Goal: Information Seeking & Learning: Learn about a topic

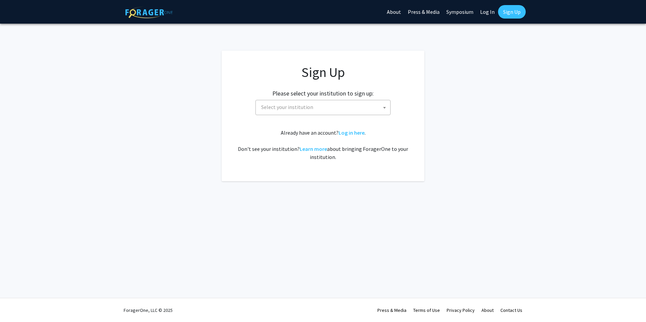
click at [319, 103] on span "Select your institution" at bounding box center [324, 107] width 132 height 14
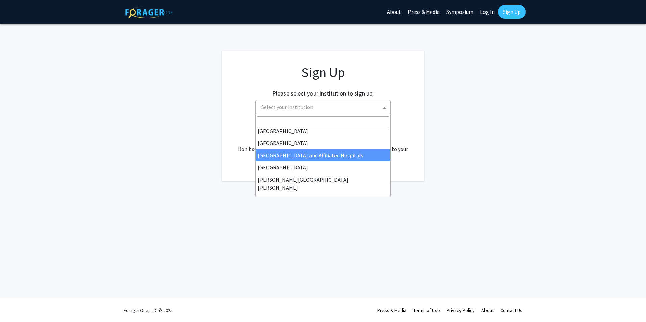
scroll to position [101, 0]
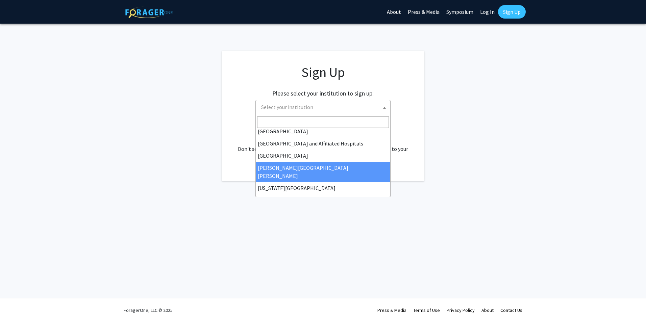
select select "1"
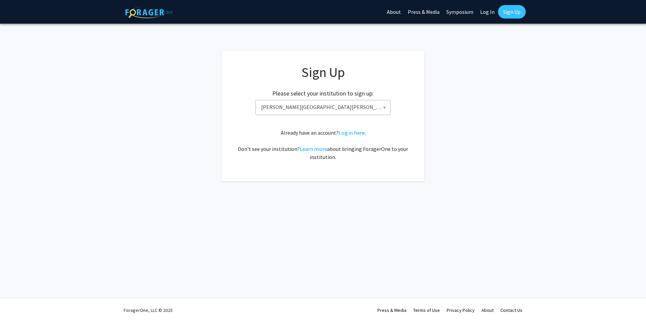
click at [383, 125] on div "Sign Up Please select your institution to sign up: Baylor University Brandeis U…" at bounding box center [323, 112] width 176 height 97
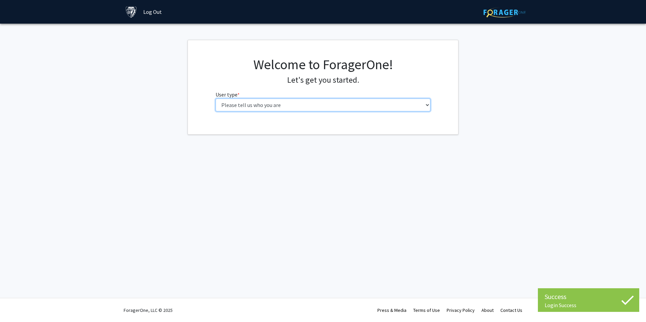
click at [265, 106] on select "Please tell us who you are Undergraduate Student Master's Student Doctoral Cand…" at bounding box center [322, 105] width 215 height 13
select select "2: masters"
click at [215, 99] on select "Please tell us who you are Undergraduate Student Master's Student Doctoral Cand…" at bounding box center [322, 105] width 215 height 13
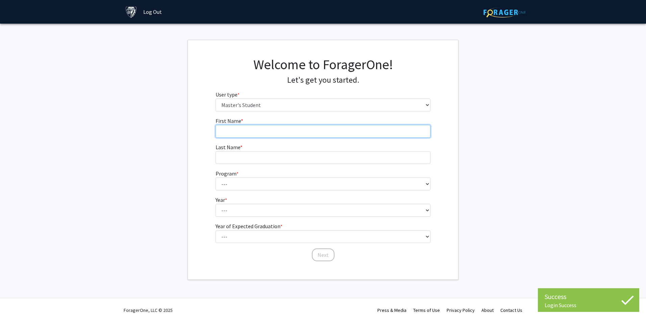
click at [254, 127] on input "First Name * required" at bounding box center [322, 131] width 215 height 13
type input "[PERSON_NAME]"
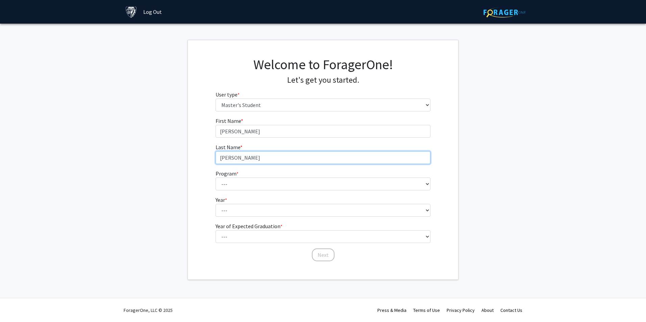
type input "[PERSON_NAME]"
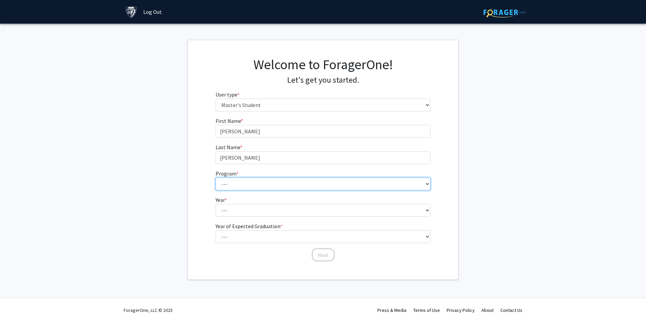
click at [267, 180] on select "--- Anatomy Education Applied and Computational Mathematics Applied Biomedical …" at bounding box center [322, 184] width 215 height 13
select select "46: 35"
click at [215, 178] on select "--- Anatomy Education Applied and Computational Mathematics Applied Biomedical …" at bounding box center [322, 184] width 215 height 13
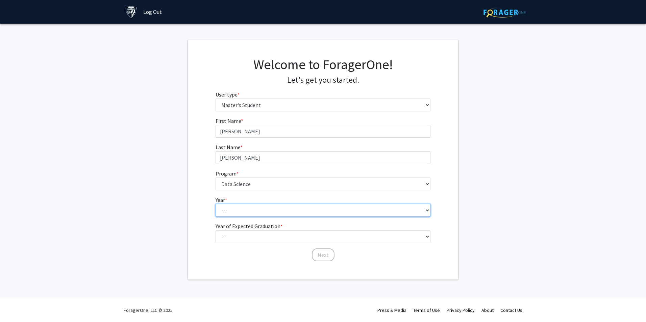
click at [235, 208] on select "--- First Year Second Year" at bounding box center [322, 210] width 215 height 13
select select "1: first_year"
click at [215, 204] on select "--- First Year Second Year" at bounding box center [322, 210] width 215 height 13
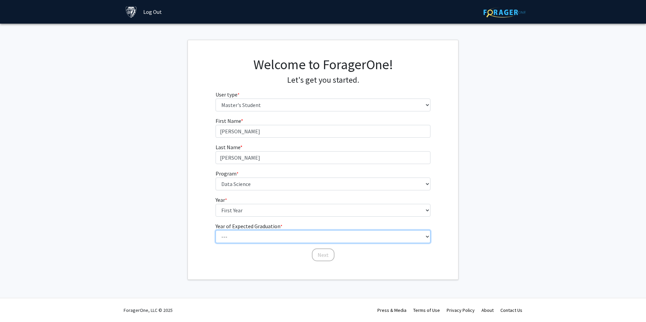
click at [239, 236] on select "--- 2025 2026 2027 2028 2029 2030 2031 2032 2033 2034" at bounding box center [322, 236] width 215 height 13
select select "3: 2027"
click at [215, 230] on select "--- 2025 2026 2027 2028 2029 2030 2031 2032 2033 2034" at bounding box center [322, 236] width 215 height 13
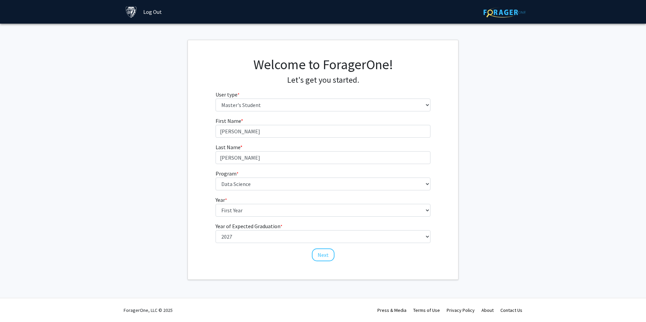
click at [196, 216] on div "First Name * required [PERSON_NAME] Last Name * required [PERSON_NAME] Program …" at bounding box center [323, 189] width 270 height 145
click at [319, 257] on button "Next" at bounding box center [323, 255] width 23 height 13
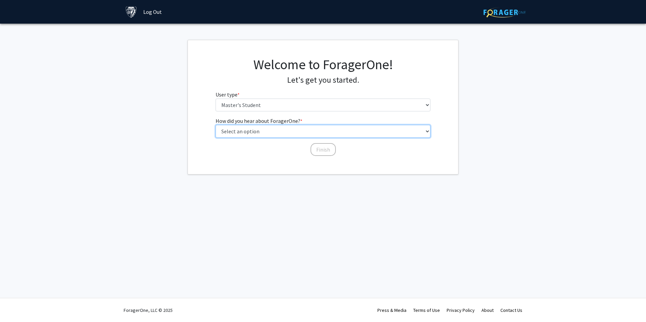
click at [261, 132] on select "Select an option Peer/student recommendation Faculty/staff recommendation Unive…" at bounding box center [322, 131] width 215 height 13
select select "3: university_website"
click at [215, 125] on select "Select an option Peer/student recommendation Faculty/staff recommendation Unive…" at bounding box center [322, 131] width 215 height 13
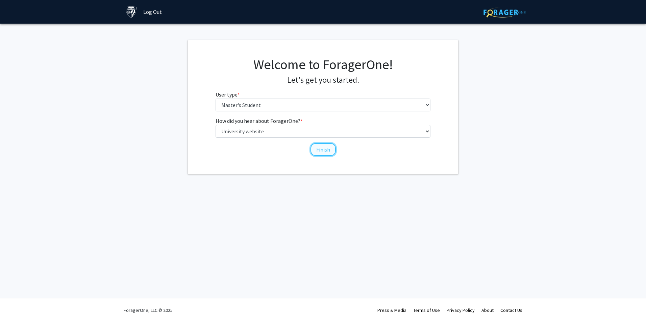
click at [317, 148] on button "Finish" at bounding box center [322, 149] width 25 height 13
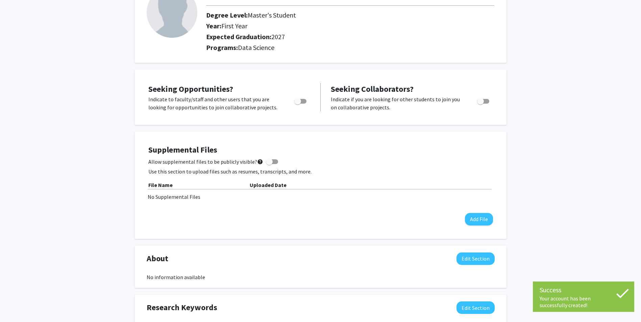
scroll to position [68, 0]
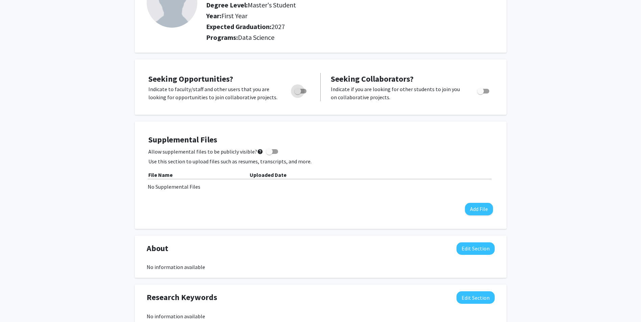
click at [300, 92] on span "Toggle" at bounding box center [297, 91] width 7 height 7
click at [298, 94] on input "Are you actively seeking opportunities?" at bounding box center [297, 94] width 0 height 0
checkbox input "true"
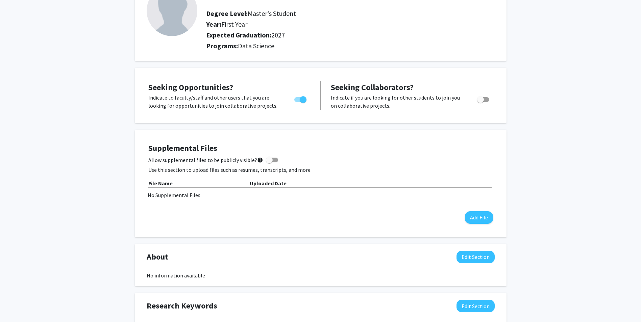
scroll to position [0, 0]
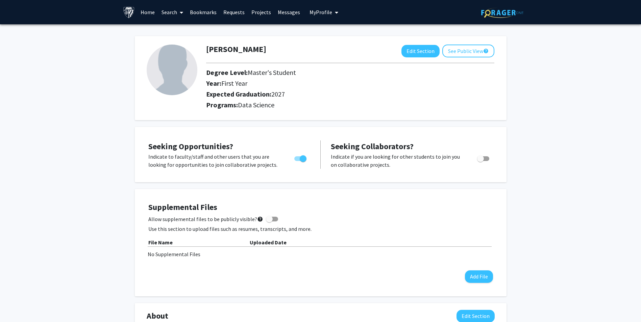
click at [172, 13] on link "Search" at bounding box center [172, 12] width 28 height 24
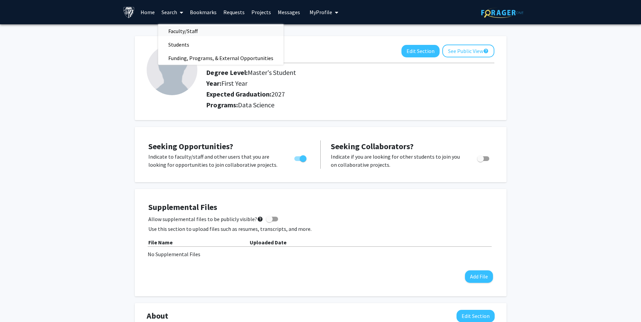
click at [169, 30] on span "Faculty/Staff" at bounding box center [183, 31] width 50 height 14
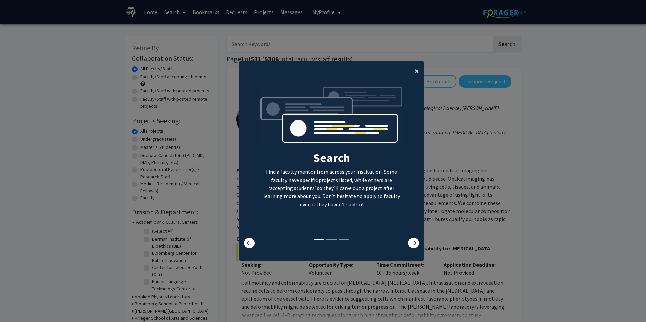
click at [415, 71] on span "×" at bounding box center [416, 71] width 4 height 10
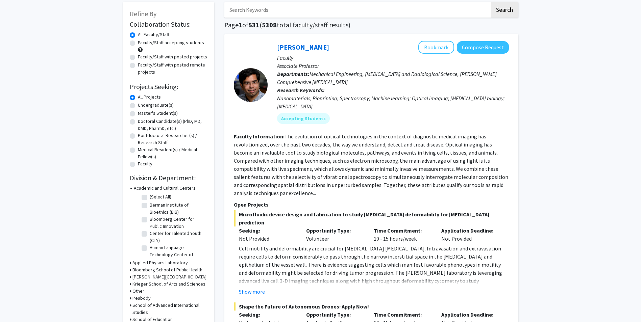
scroll to position [34, 0]
click at [146, 112] on label "Master's Student(s)" at bounding box center [158, 113] width 40 height 7
click at [142, 112] on input "Master's Student(s)" at bounding box center [140, 112] width 4 height 4
radio input "true"
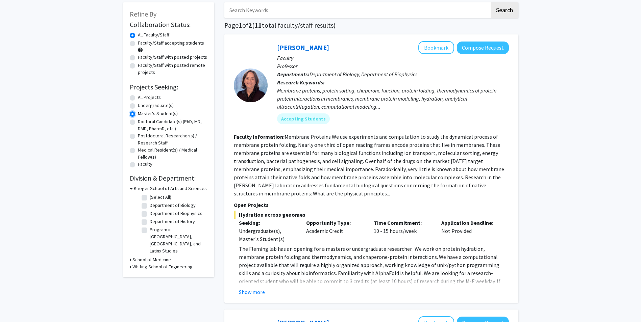
scroll to position [68, 0]
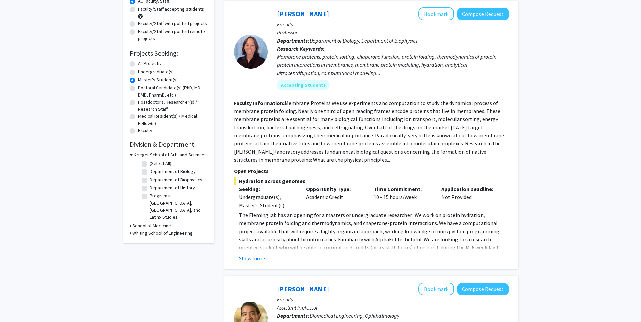
click at [132, 230] on h3 "Whiting School of Engineering" at bounding box center [162, 233] width 60 height 7
click at [130, 153] on icon at bounding box center [131, 154] width 3 height 7
click at [150, 177] on label "(Select All)" at bounding box center [161, 177] width 22 height 7
click at [150, 177] on input "(Select All)" at bounding box center [152, 176] width 4 height 4
checkbox input "true"
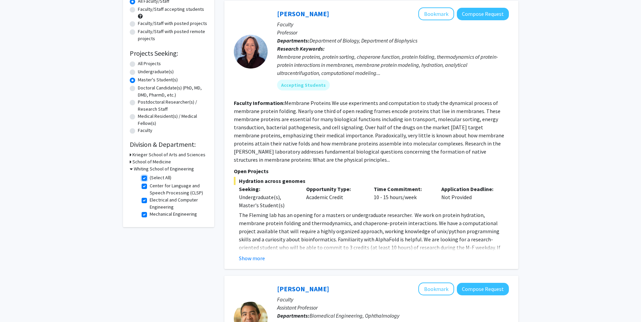
checkbox input "true"
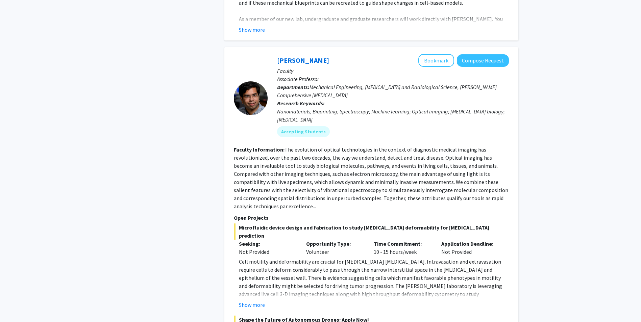
scroll to position [1317, 0]
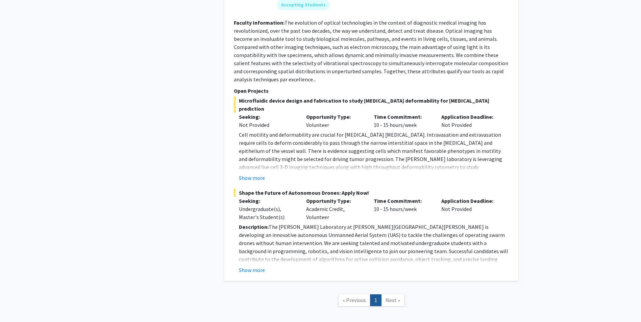
click at [392, 297] on span "Next »" at bounding box center [392, 300] width 15 height 7
click at [357, 297] on span "« Previous" at bounding box center [353, 300] width 23 height 7
click at [504, 288] on nav "« Previous 1 Next »" at bounding box center [371, 301] width 294 height 27
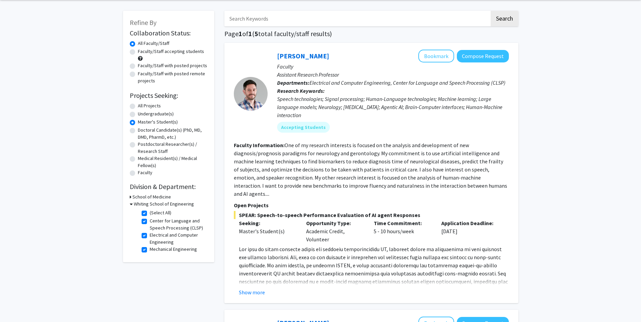
scroll to position [0, 0]
